Goal: Task Accomplishment & Management: Use online tool/utility

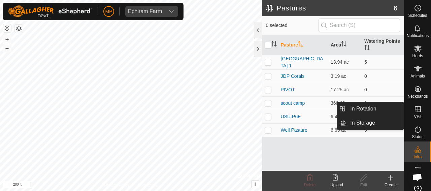
click at [416, 111] on icon at bounding box center [418, 109] width 8 height 8
click at [364, 108] on link "In Rotation" at bounding box center [375, 108] width 58 height 13
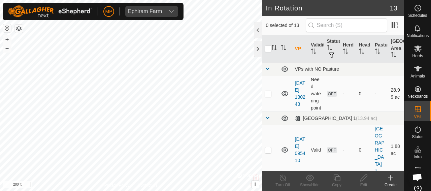
checkbox input "true"
click at [337, 179] on icon at bounding box center [337, 178] width 8 height 8
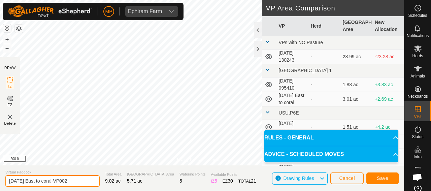
click at [26, 182] on input "2025-08-13 East to coral-VP002" at bounding box center [52, 181] width 94 height 12
click at [32, 181] on input "2025-09-13 East to coral-VP002" at bounding box center [52, 181] width 94 height 12
type input "[DATE] East to coral-VP002"
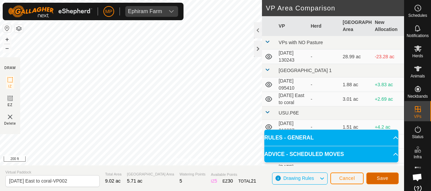
click at [383, 179] on span "Save" at bounding box center [382, 177] width 11 height 5
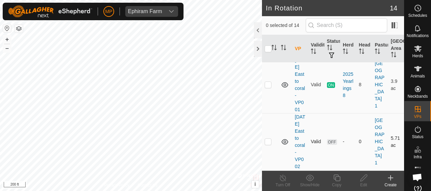
scroll to position [202, 0]
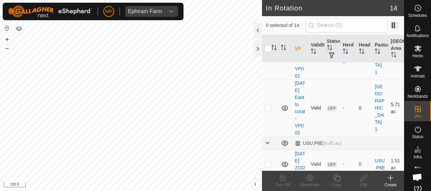
click at [267, 110] on p-checkbox at bounding box center [268, 107] width 7 height 5
checkbox input "false"
click at [415, 52] on icon at bounding box center [418, 48] width 8 height 8
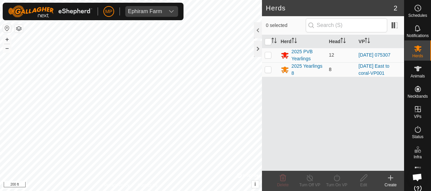
click at [268, 70] on p-checkbox at bounding box center [268, 69] width 7 height 5
checkbox input "true"
click at [337, 179] on icon at bounding box center [337, 178] width 8 height 8
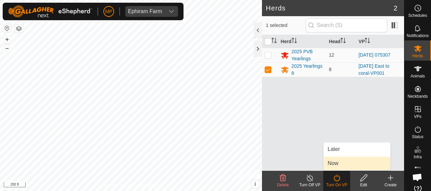
click at [335, 163] on link "Now" at bounding box center [357, 163] width 67 height 13
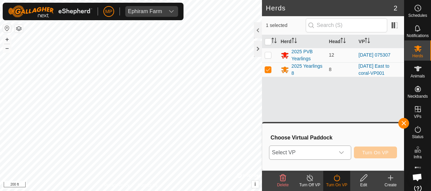
click at [341, 153] on icon "dropdown trigger" at bounding box center [341, 152] width 5 height 3
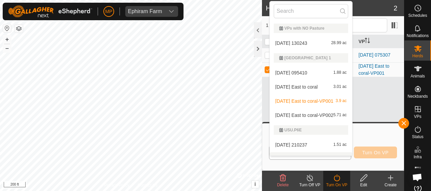
scroll to position [10, 0]
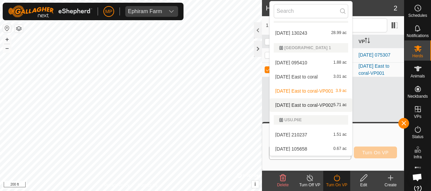
click at [327, 105] on li "2025-09-08 East to coral-VP002 5.71 ac" at bounding box center [311, 104] width 83 height 13
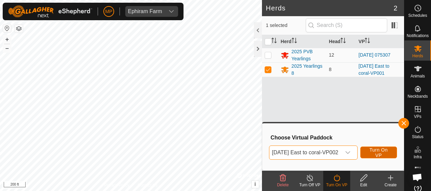
click at [386, 153] on span "Turn On VP" at bounding box center [379, 152] width 20 height 11
